Goal: Find contact information: Find contact information

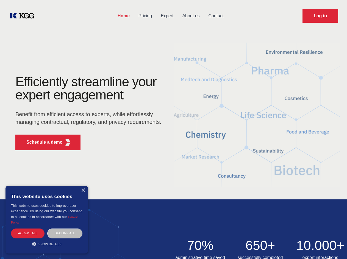
click at [173, 129] on div "Efficiently streamline your expert engagement Benefit from efficient access to …" at bounding box center [90, 114] width 167 height 79
click at [41, 142] on p "Schedule a demo" at bounding box center [44, 142] width 36 height 7
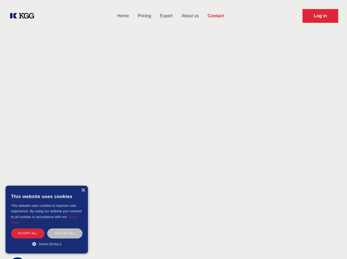
click at [83, 191] on div "× This website uses cookies This website uses cookies to improve user experienc…" at bounding box center [46, 220] width 82 height 68
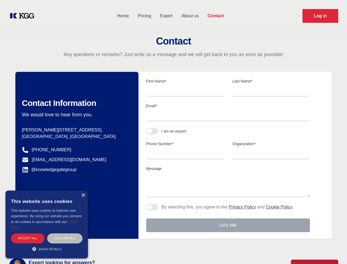
click at [28, 233] on div "Accept all" at bounding box center [28, 238] width 34 height 10
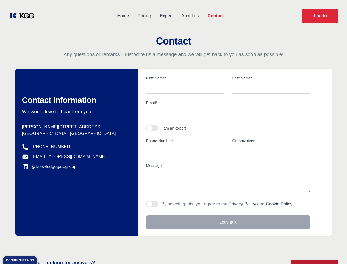
click at [65, 233] on div "Contact Information We would love to hear from you. Postal address [PERSON_NAME…" at bounding box center [76, 152] width 123 height 167
click at [47, 244] on main "Contact Any questions or remarks? Just write us a message and we will get back …" at bounding box center [173, 143] width 347 height 286
